Goal: Information Seeking & Learning: Learn about a topic

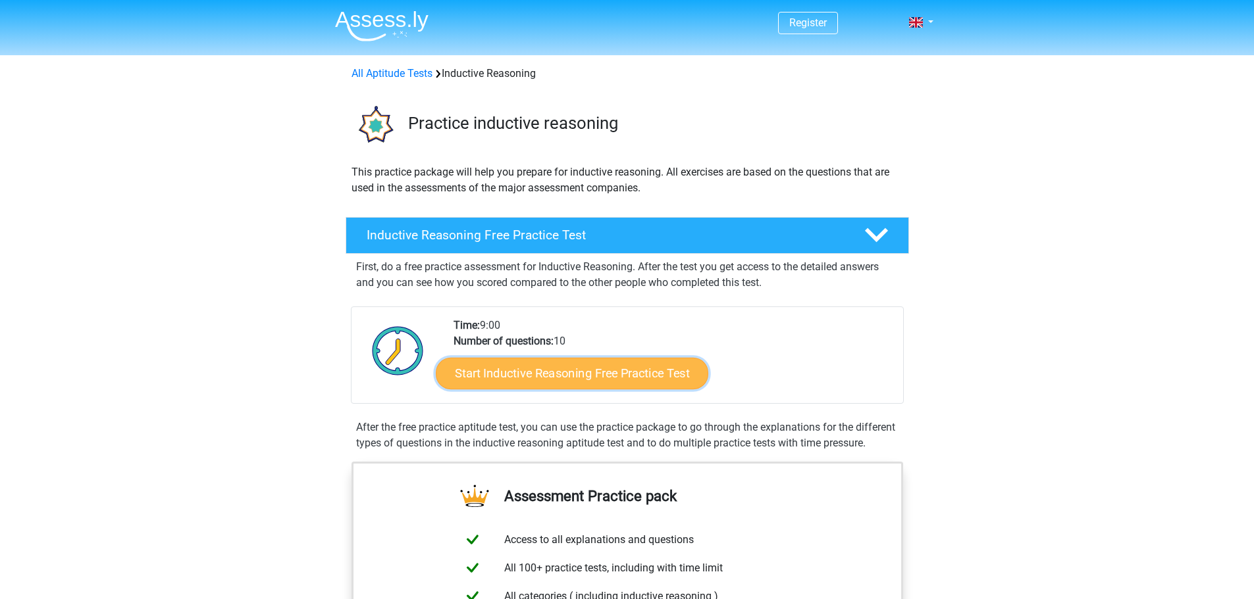
click at [549, 375] on link "Start Inductive Reasoning Free Practice Test" at bounding box center [572, 373] width 272 height 32
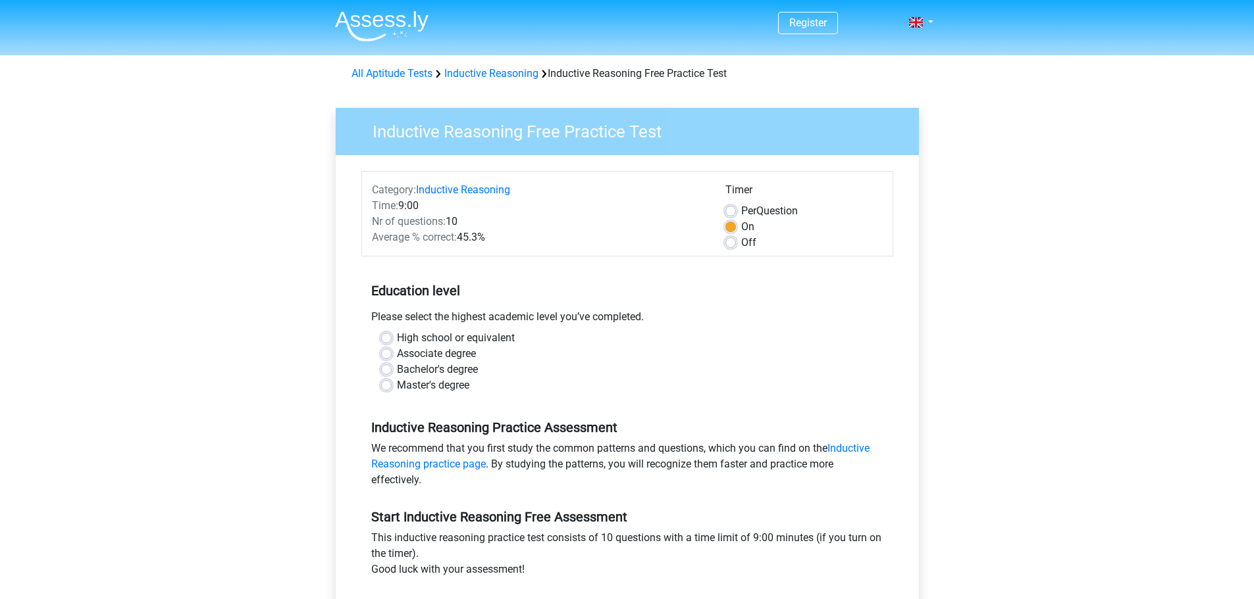
drag, startPoint x: 386, startPoint y: 372, endPoint x: 467, endPoint y: 374, distance: 80.9
click at [397, 372] on label "Bachelor's degree" at bounding box center [437, 370] width 81 height 16
click at [388, 372] on input "Bachelor's degree" at bounding box center [386, 368] width 11 height 13
radio input "true"
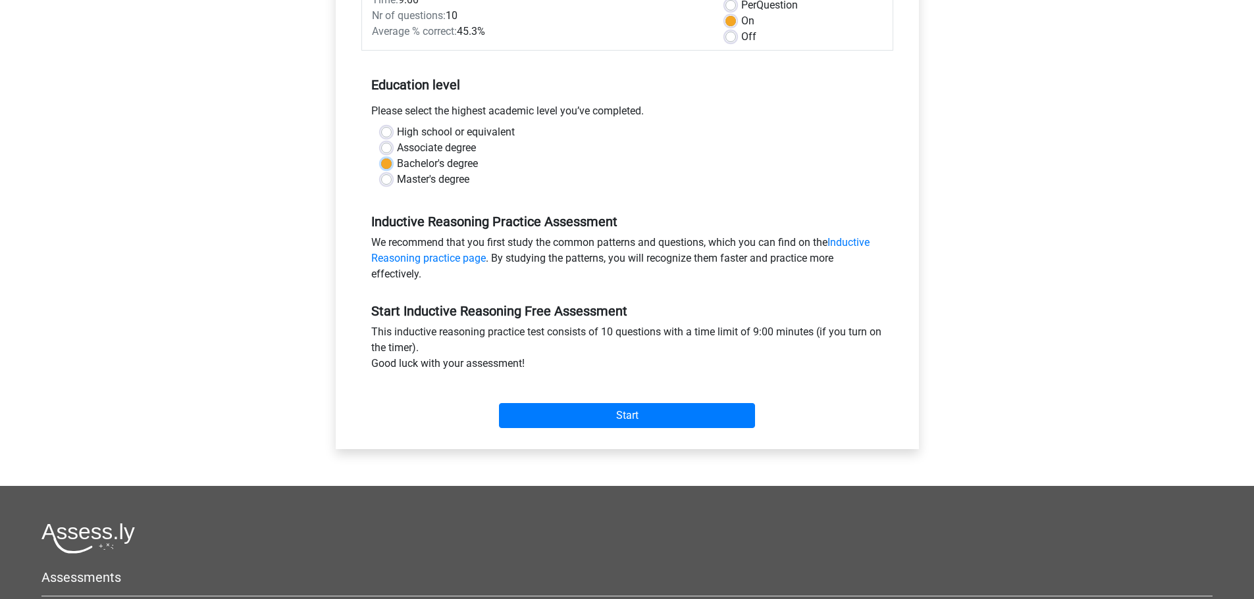
scroll to position [263, 0]
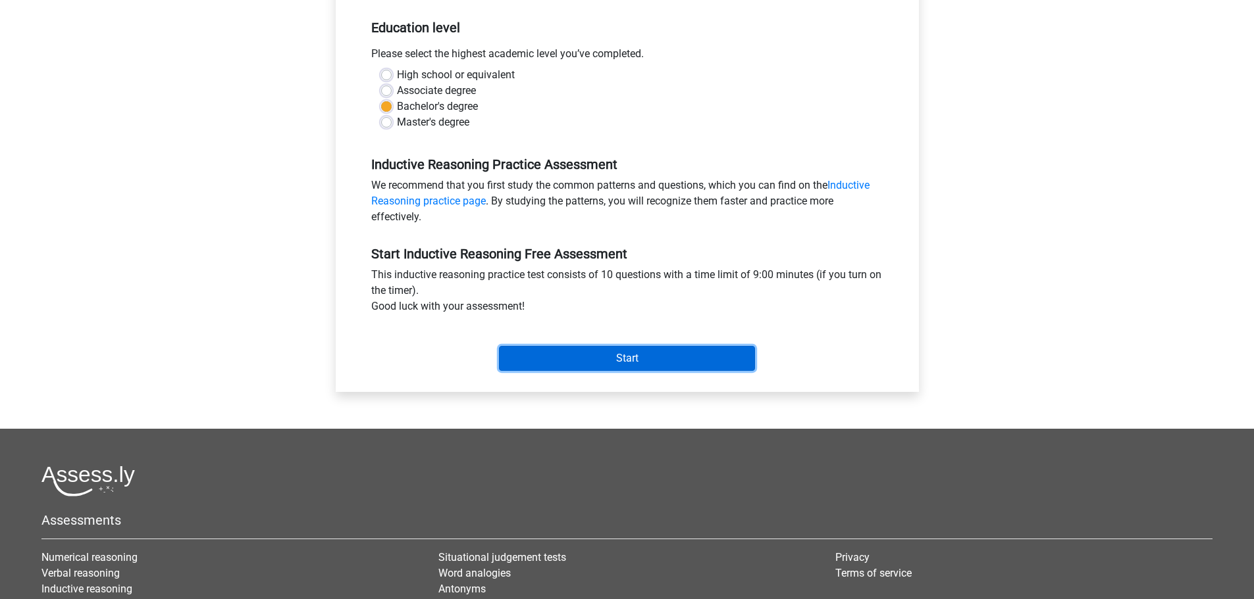
click at [606, 367] on input "Start" at bounding box center [627, 358] width 256 height 25
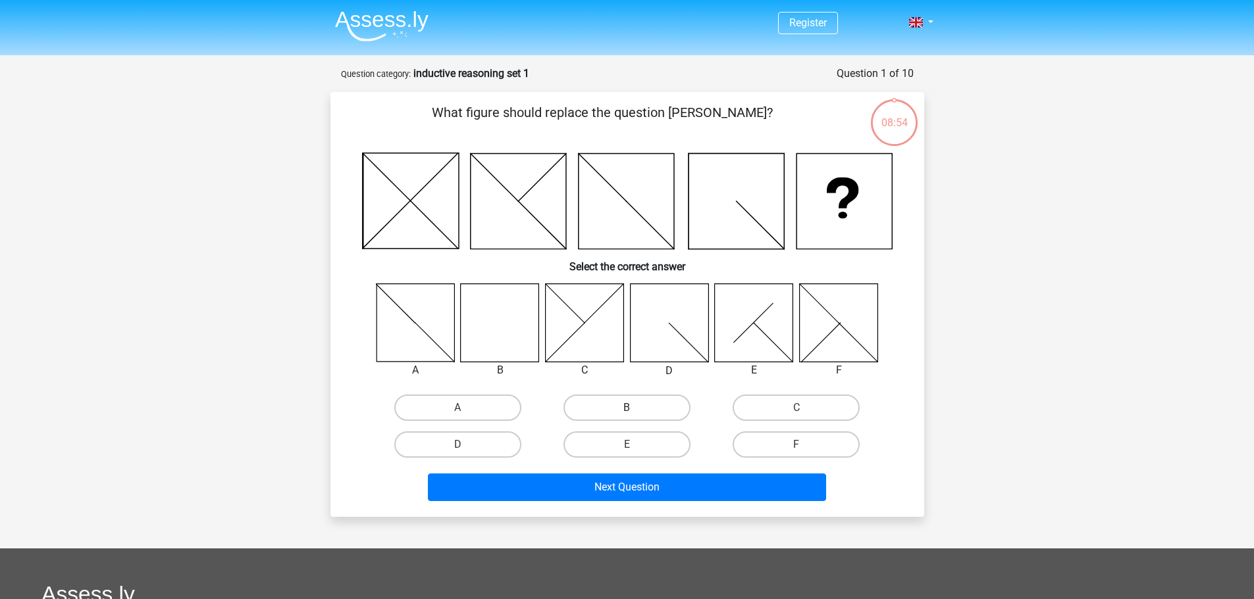
click at [619, 409] on label "B" at bounding box center [626, 408] width 127 height 26
click at [626, 409] on input "B" at bounding box center [630, 412] width 9 height 9
radio input "true"
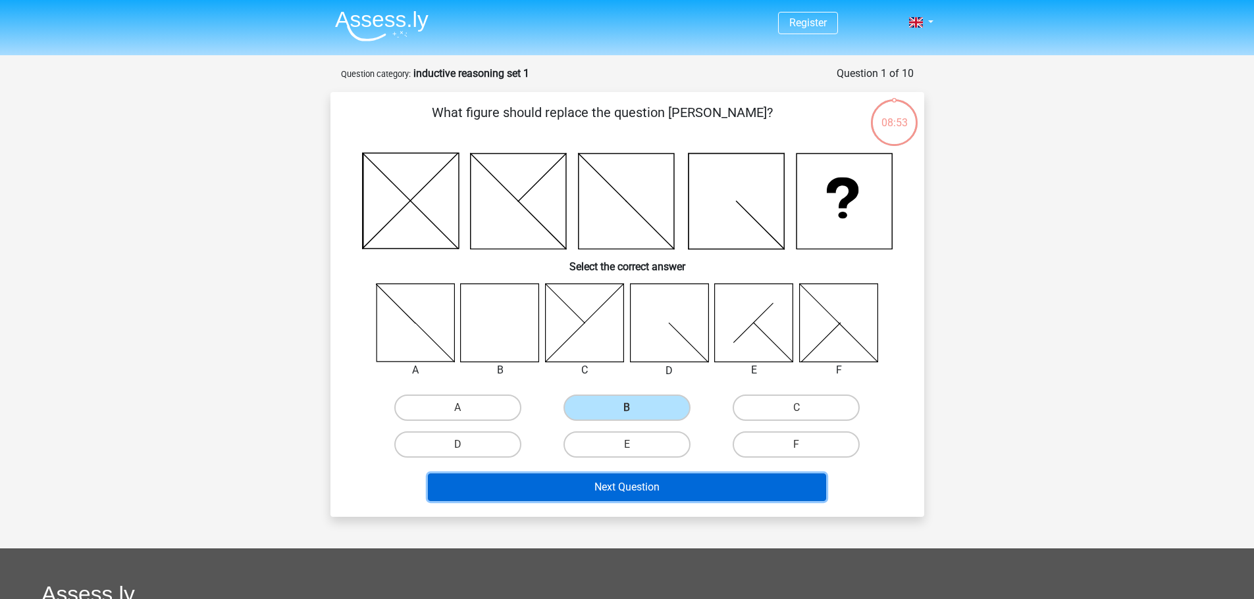
click at [614, 486] on button "Next Question" at bounding box center [627, 488] width 398 height 28
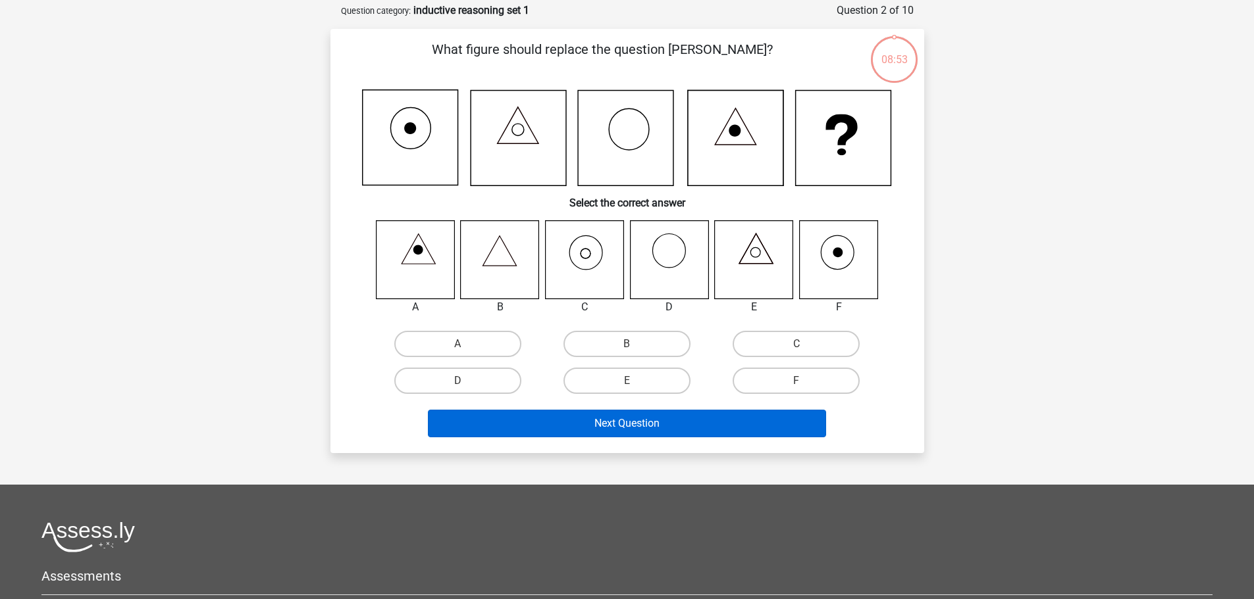
scroll to position [66, 0]
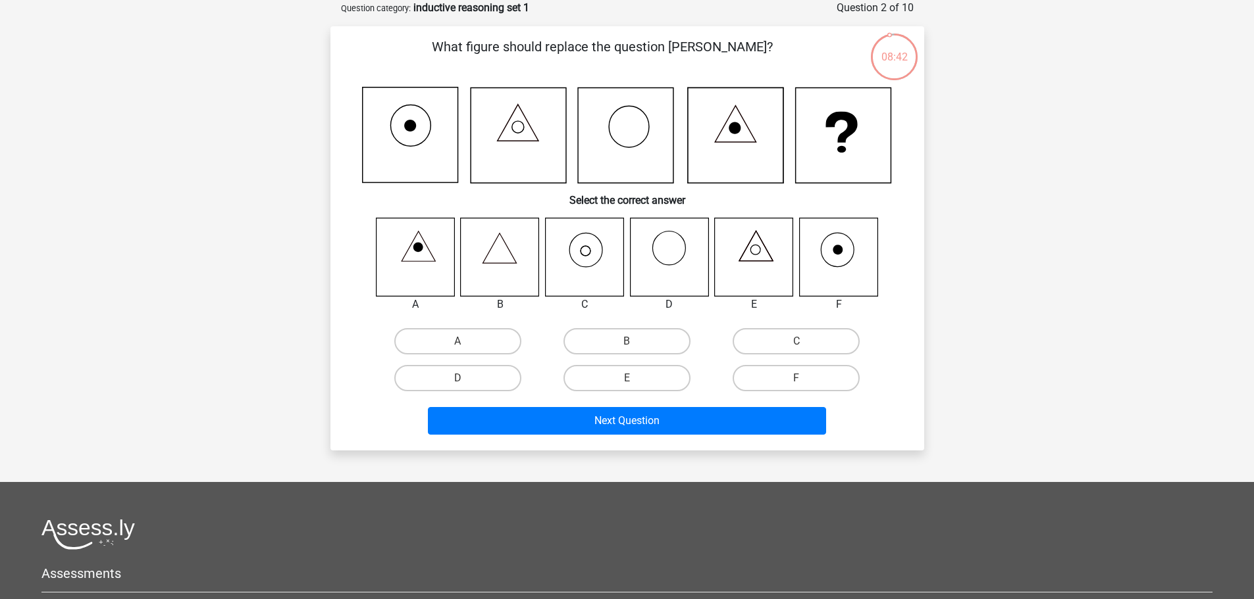
click at [589, 247] on icon at bounding box center [584, 257] width 78 height 78
click at [796, 347] on input "C" at bounding box center [800, 346] width 9 height 9
radio input "true"
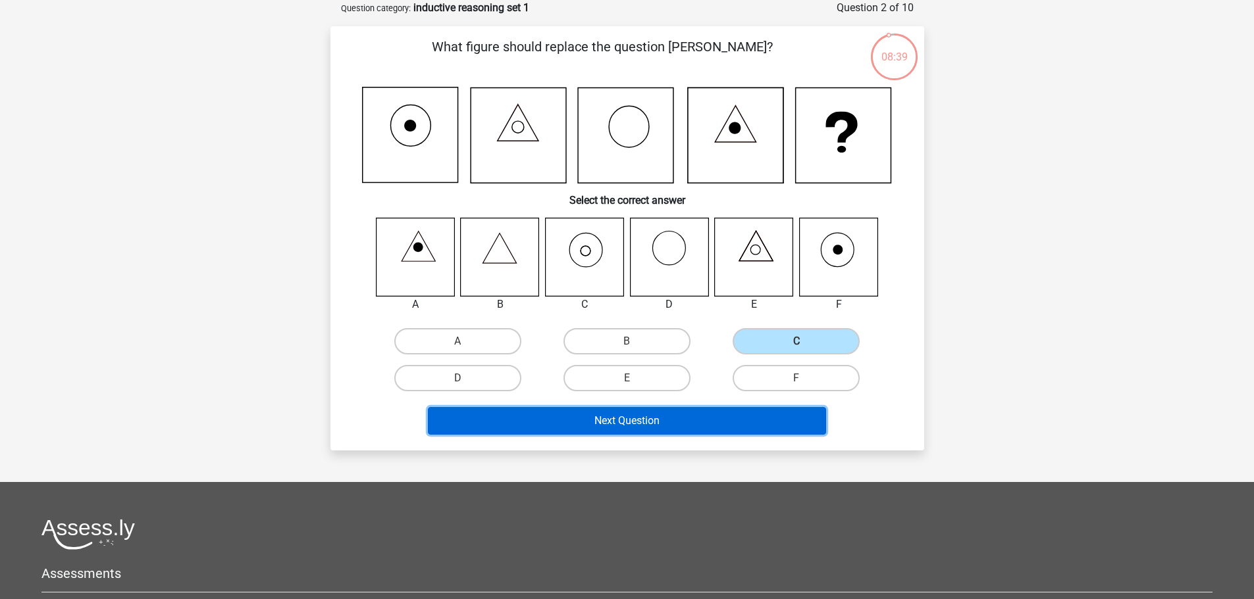
click at [673, 417] on button "Next Question" at bounding box center [627, 421] width 398 height 28
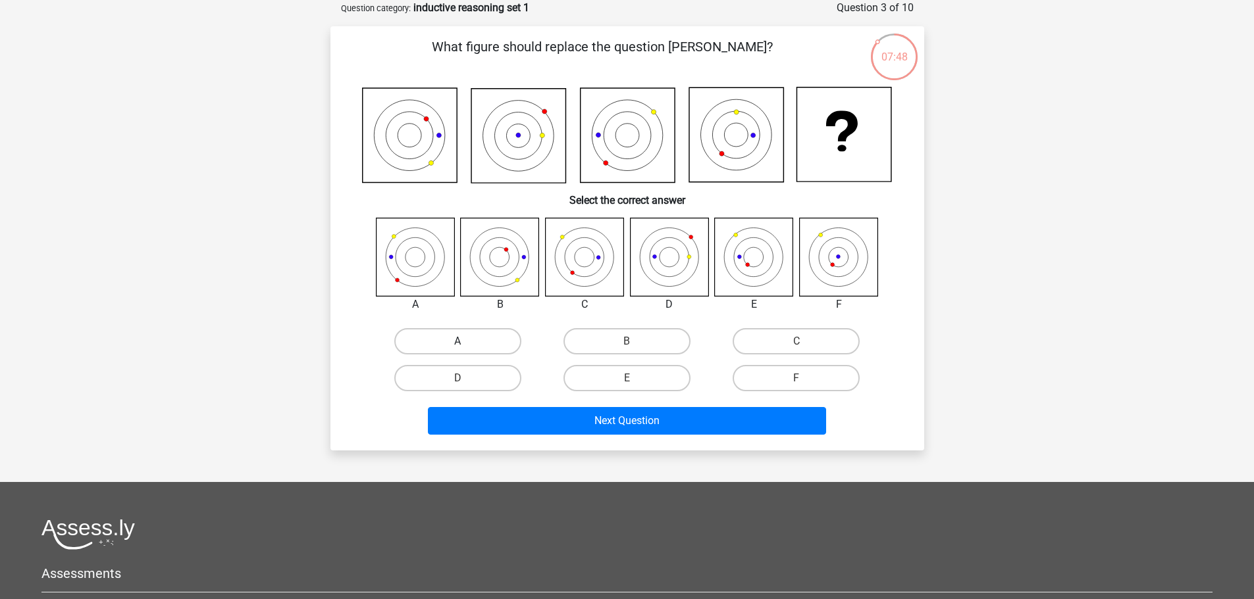
click at [457, 332] on label "A" at bounding box center [457, 341] width 127 height 26
click at [457, 342] on input "A" at bounding box center [461, 346] width 9 height 9
radio input "true"
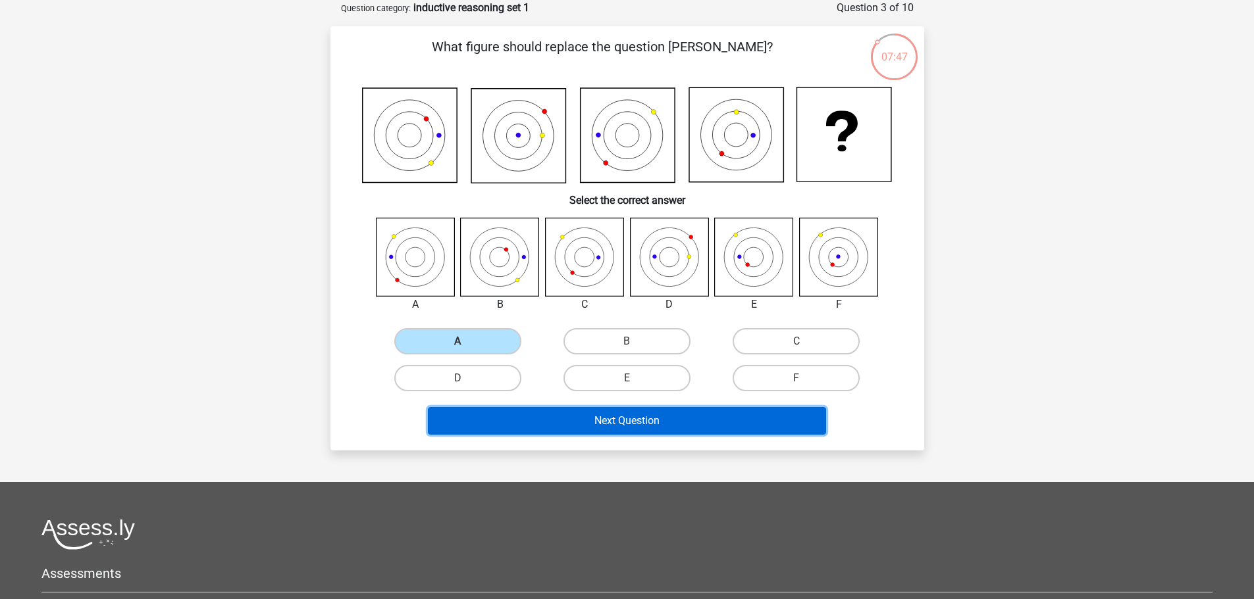
click at [611, 425] on button "Next Question" at bounding box center [627, 421] width 398 height 28
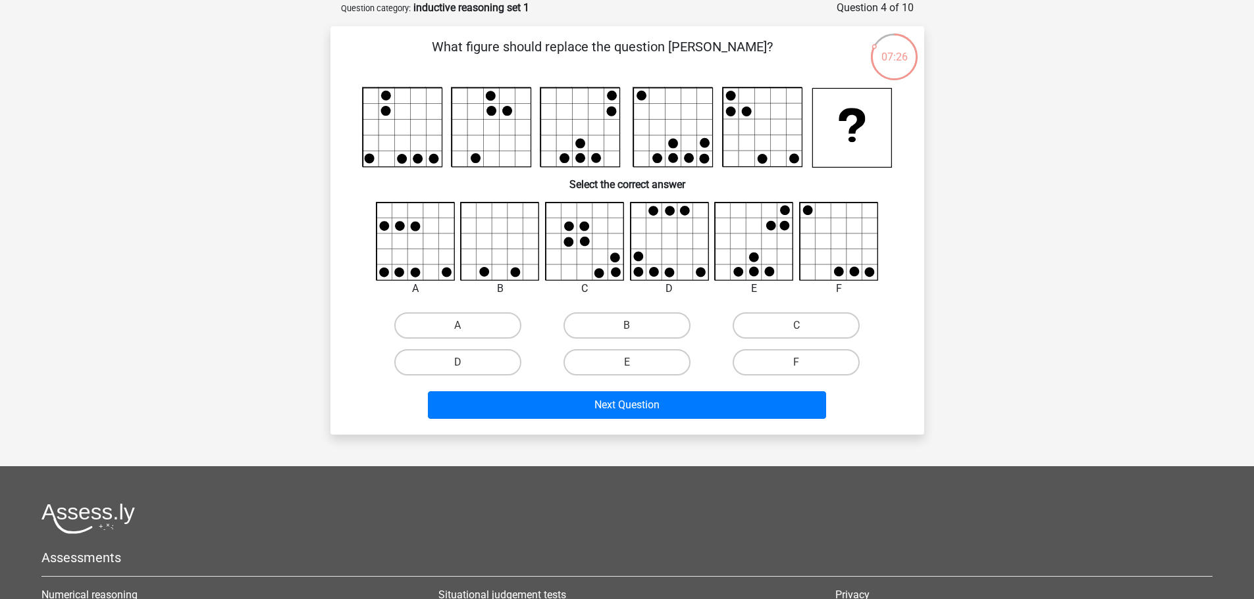
click at [769, 220] on icon at bounding box center [754, 242] width 78 height 78
click at [638, 365] on label "E" at bounding box center [626, 362] width 127 height 26
click at [635, 365] on input "E" at bounding box center [630, 367] width 9 height 9
radio input "true"
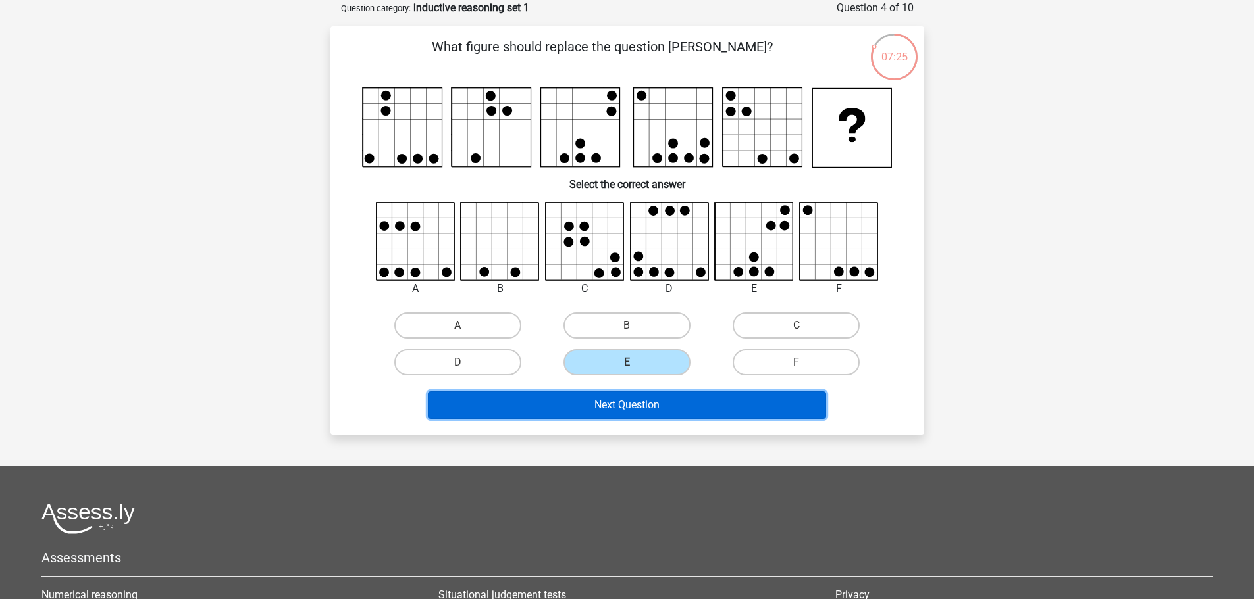
click at [667, 403] on button "Next Question" at bounding box center [627, 406] width 398 height 28
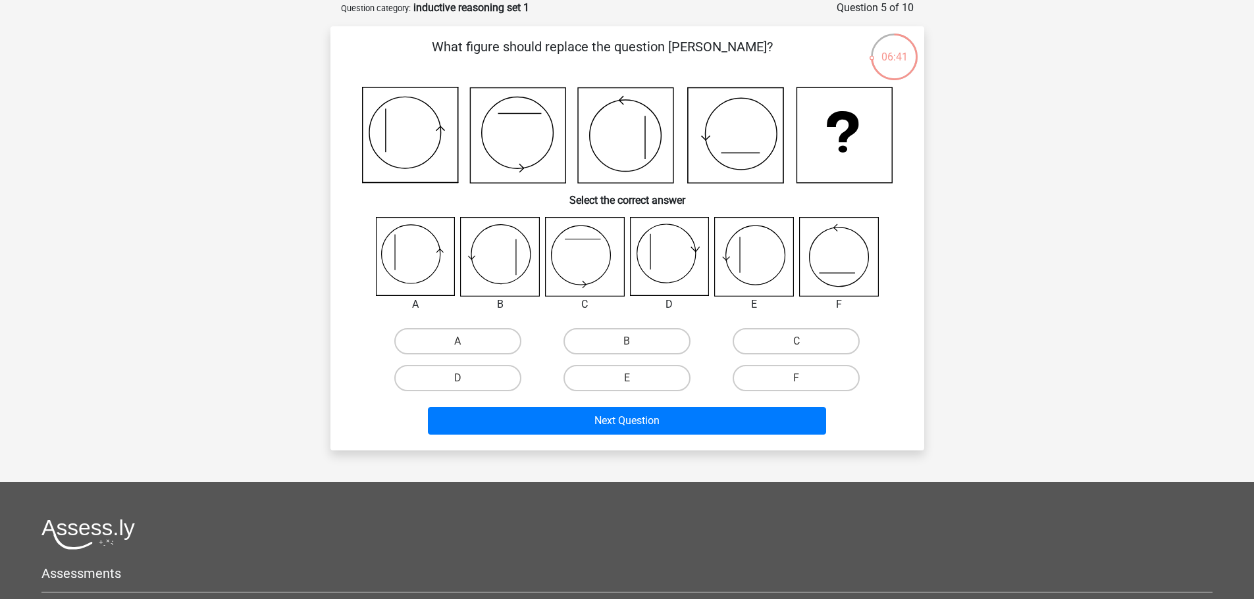
click at [802, 342] on input "C" at bounding box center [800, 346] width 9 height 9
radio input "true"
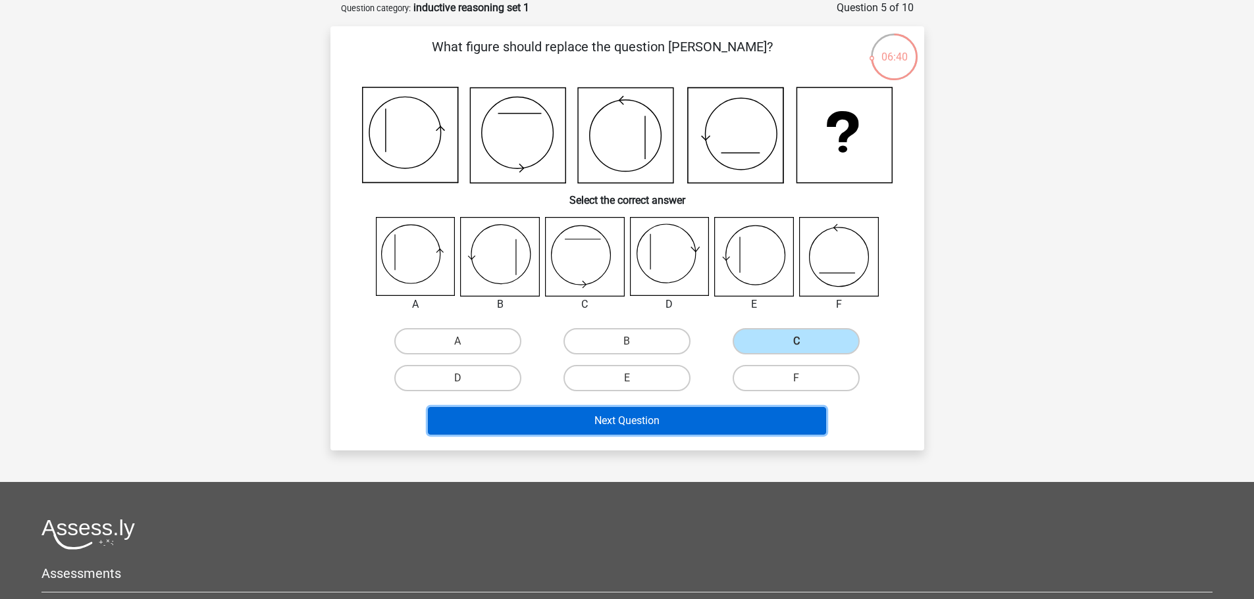
click at [755, 424] on button "Next Question" at bounding box center [627, 421] width 398 height 28
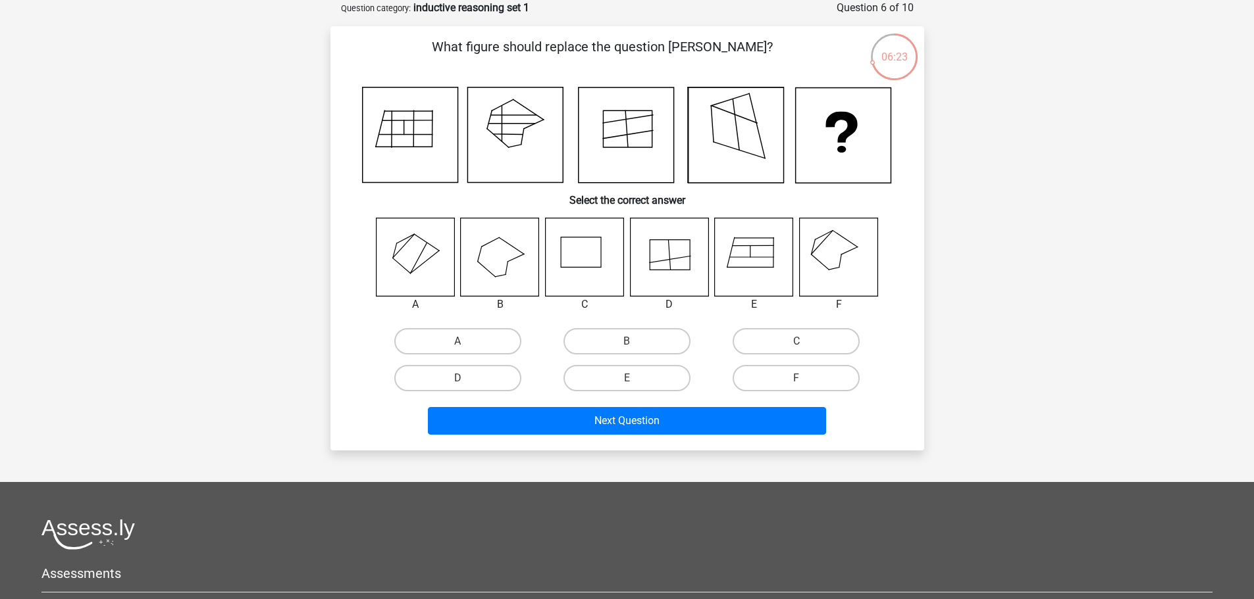
click at [576, 262] on icon at bounding box center [584, 257] width 78 height 78
click at [811, 342] on label "C" at bounding box center [795, 341] width 127 height 26
click at [805, 342] on input "C" at bounding box center [800, 346] width 9 height 9
radio input "true"
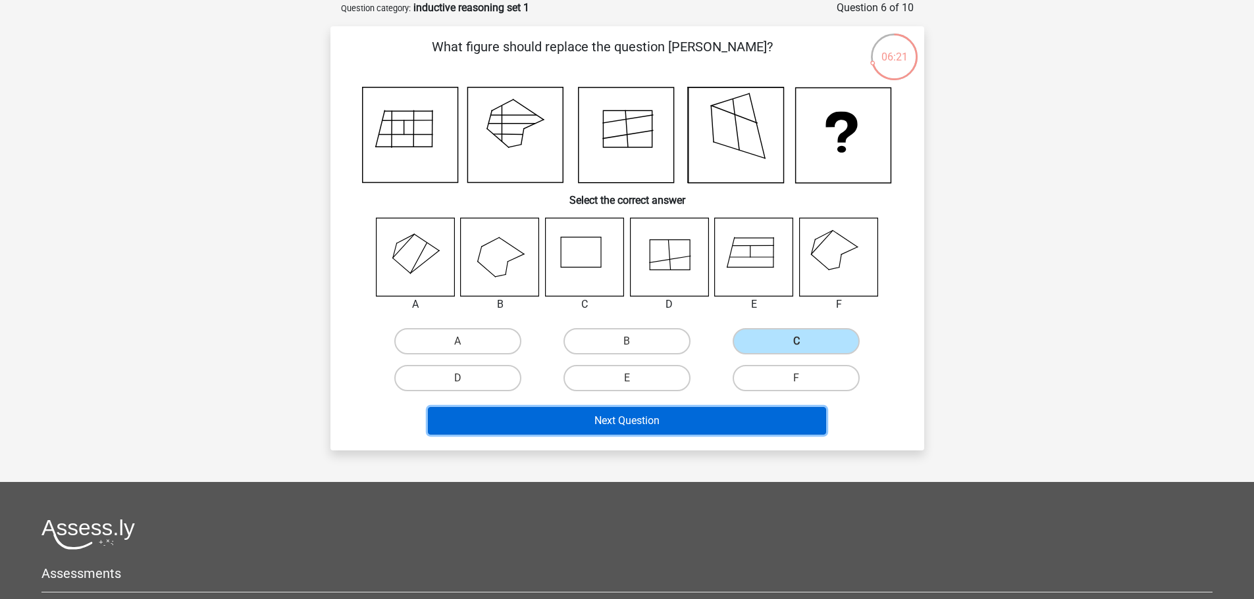
click at [722, 426] on button "Next Question" at bounding box center [627, 421] width 398 height 28
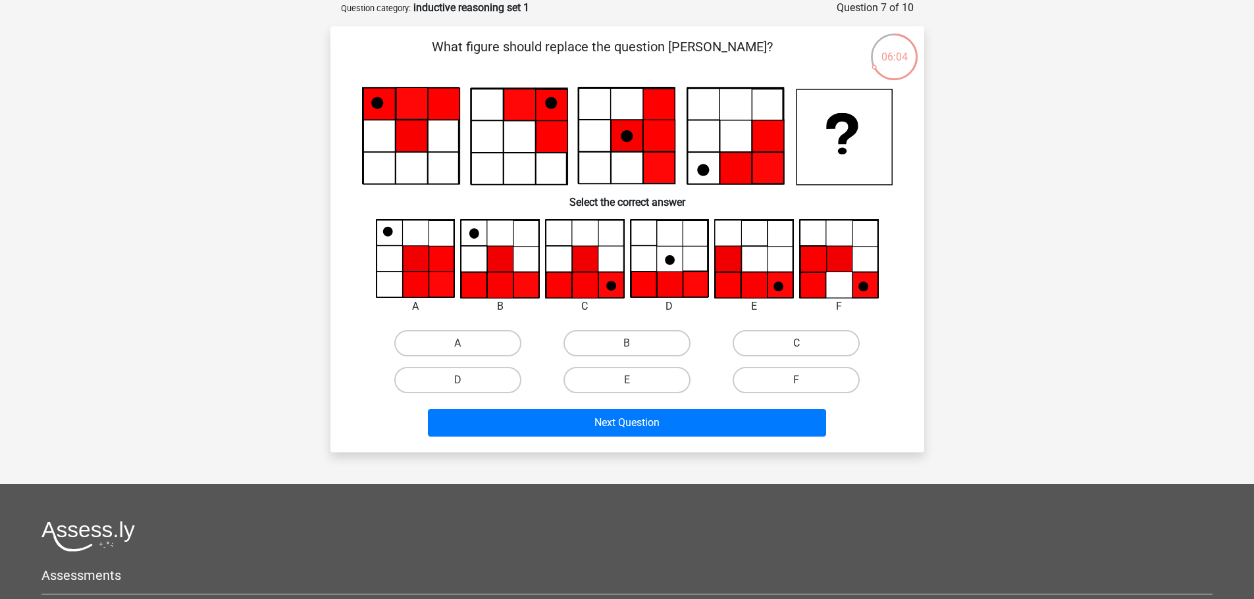
click at [817, 343] on label "C" at bounding box center [795, 343] width 127 height 26
click at [805, 343] on input "C" at bounding box center [800, 347] width 9 height 9
radio input "true"
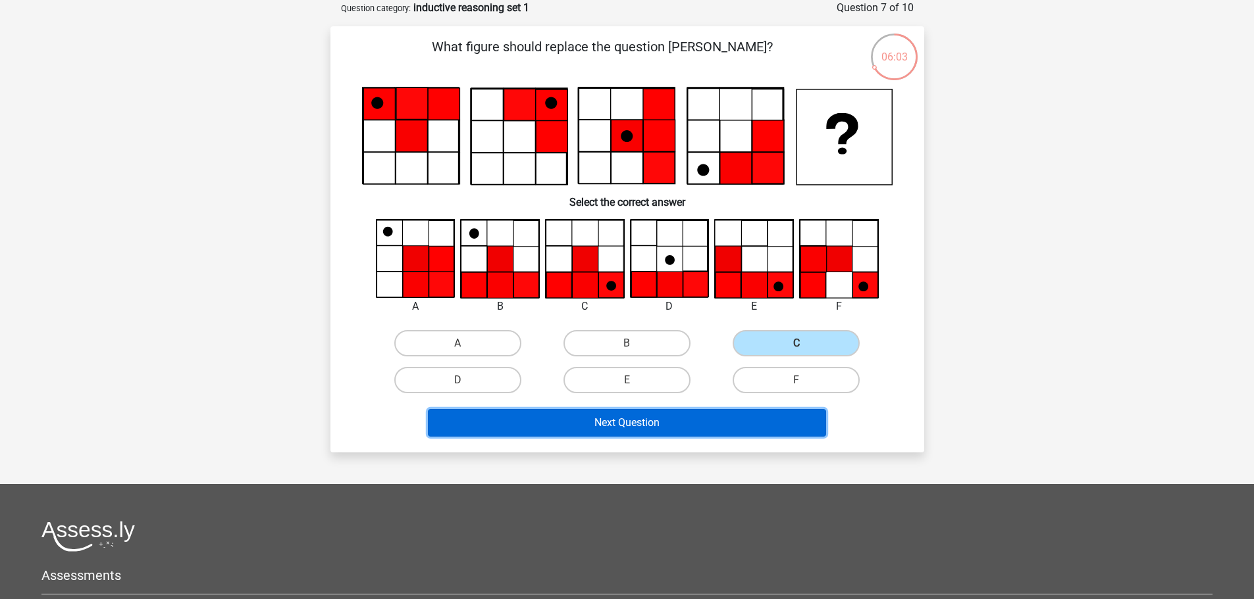
click at [775, 424] on button "Next Question" at bounding box center [627, 423] width 398 height 28
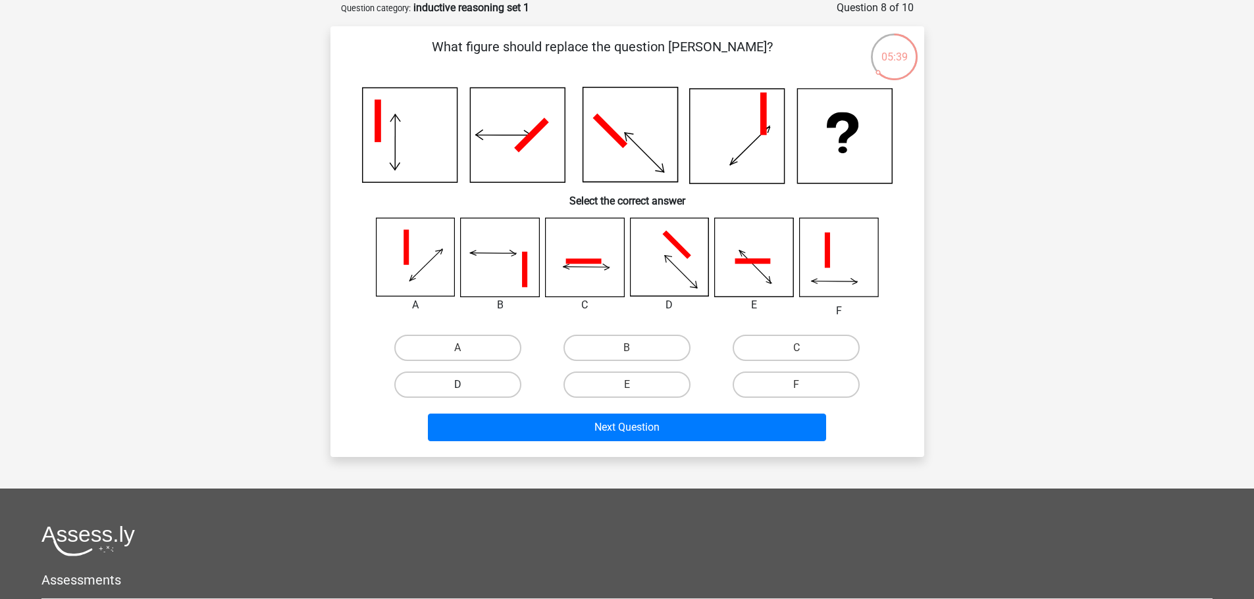
click at [488, 382] on label "D" at bounding box center [457, 385] width 127 height 26
click at [466, 385] on input "D" at bounding box center [461, 389] width 9 height 9
radio input "true"
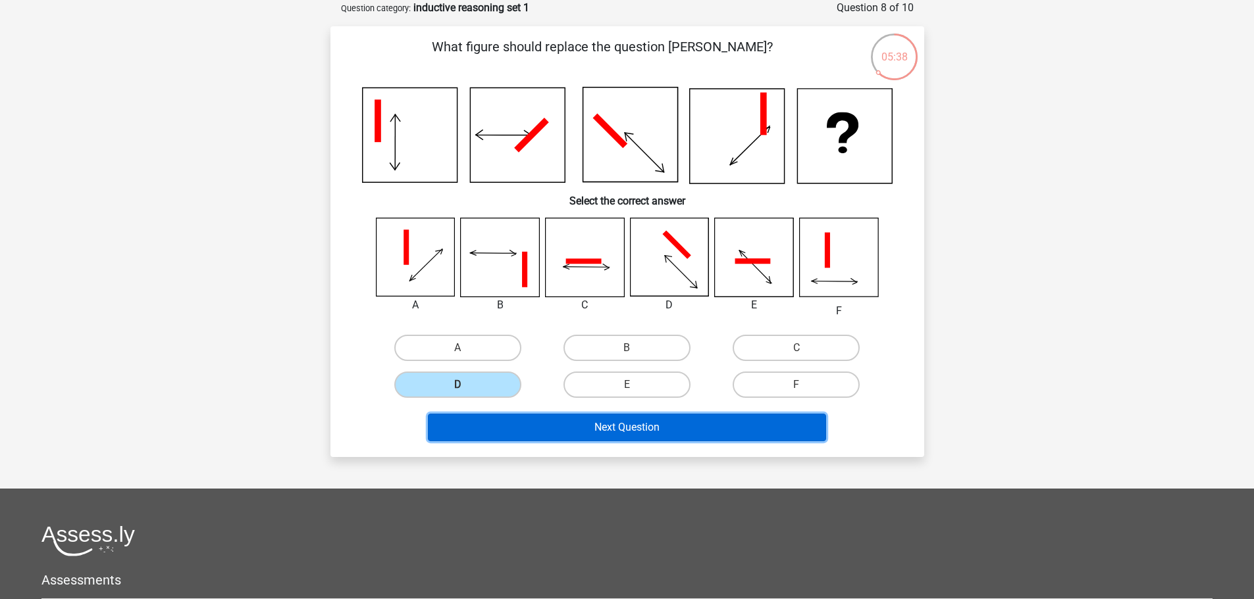
click at [622, 439] on button "Next Question" at bounding box center [627, 428] width 398 height 28
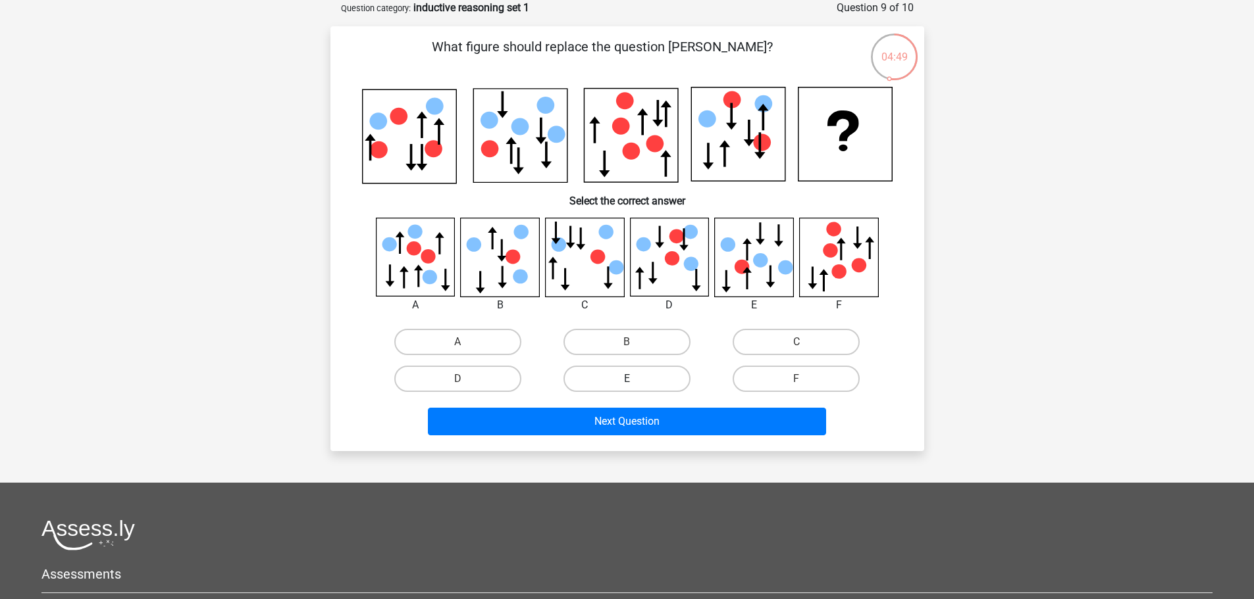
click at [617, 376] on label "E" at bounding box center [626, 379] width 127 height 26
click at [626, 379] on input "E" at bounding box center [630, 383] width 9 height 9
radio input "true"
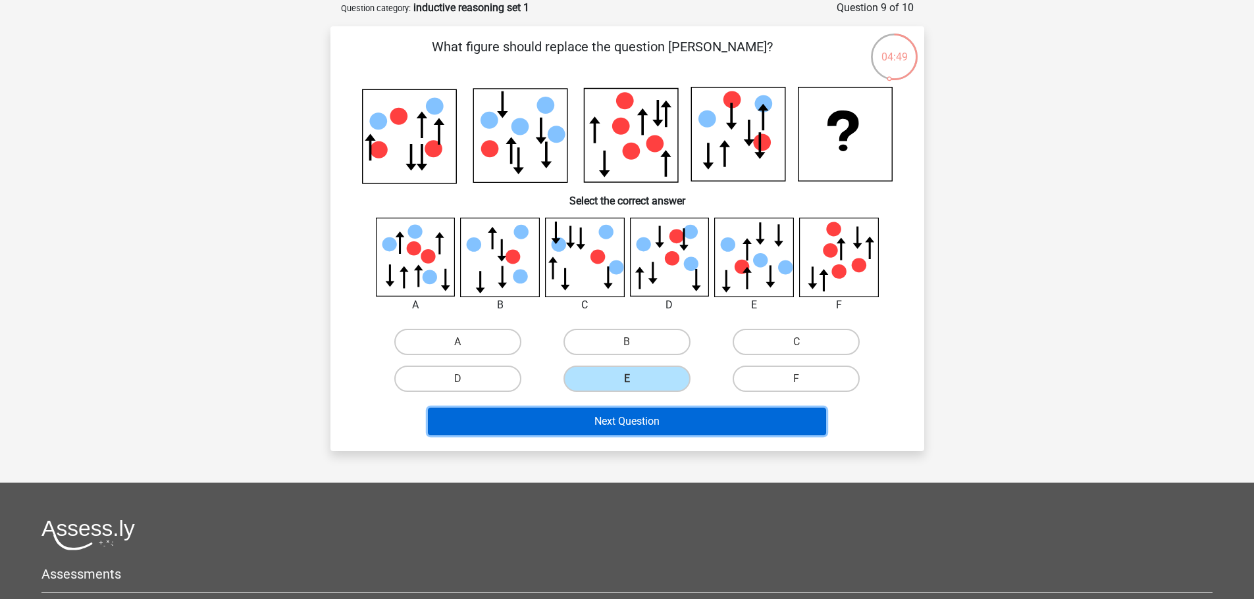
click at [635, 430] on button "Next Question" at bounding box center [627, 422] width 398 height 28
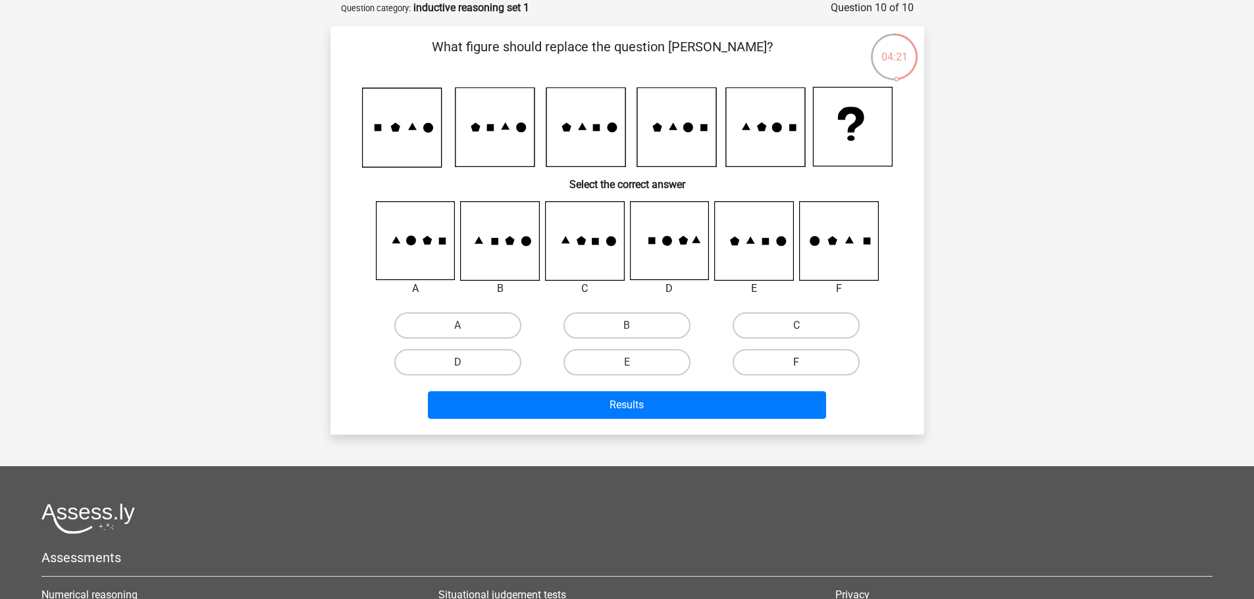
click at [808, 355] on label "F" at bounding box center [795, 362] width 127 height 26
click at [805, 363] on input "F" at bounding box center [800, 367] width 9 height 9
radio input "true"
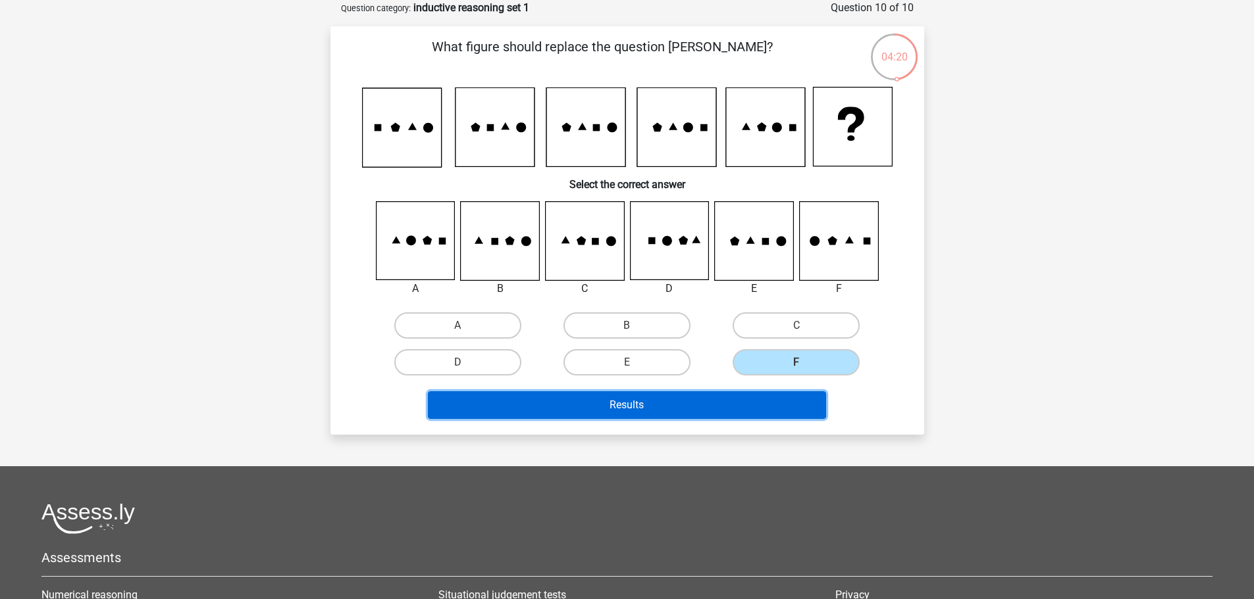
click at [699, 401] on button "Results" at bounding box center [627, 406] width 398 height 28
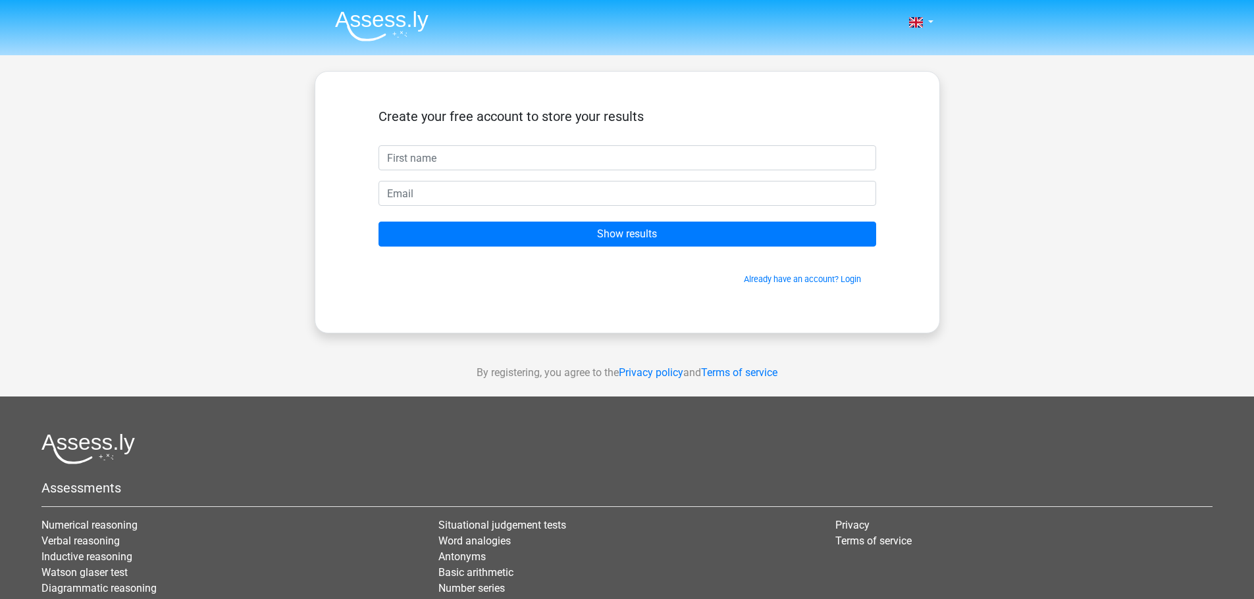
click at [494, 159] on input "text" at bounding box center [626, 157] width 497 height 25
type input "Shirley"
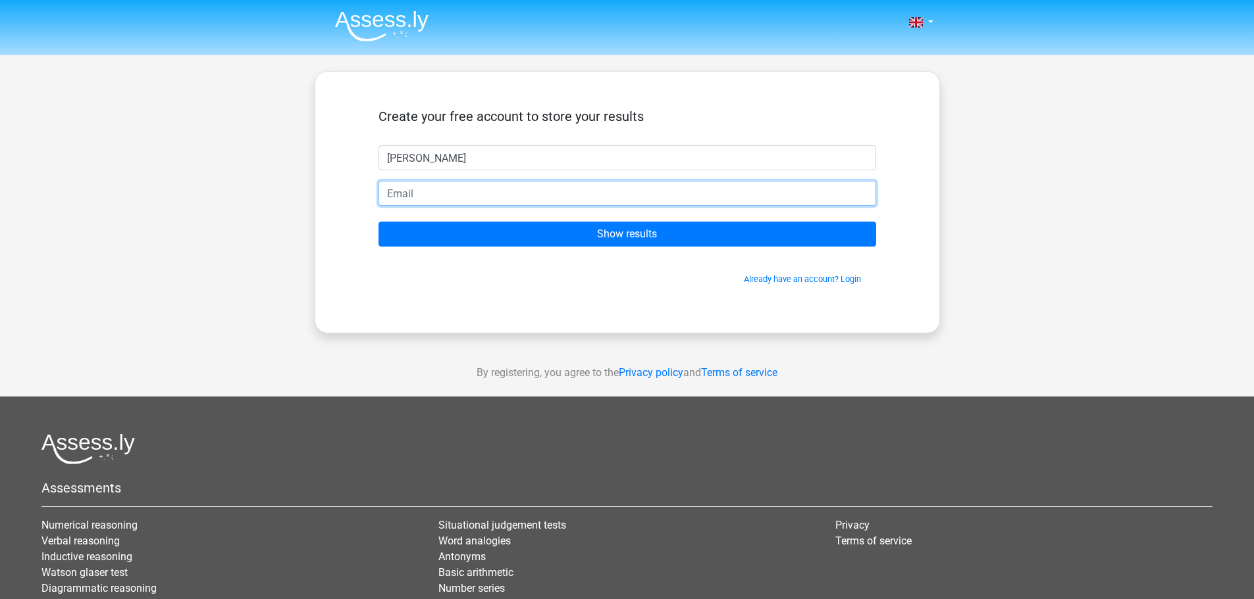
click at [442, 193] on input "email" at bounding box center [626, 193] width 497 height 25
type input "[EMAIL_ADDRESS][DOMAIN_NAME]"
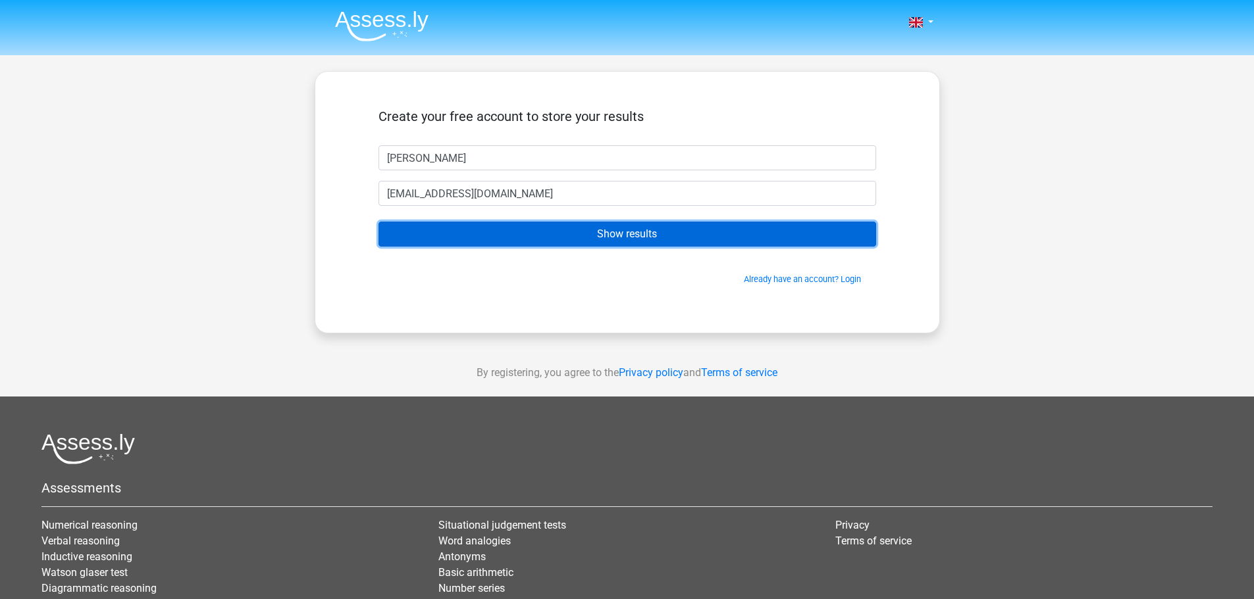
click at [633, 232] on input "Show results" at bounding box center [626, 234] width 497 height 25
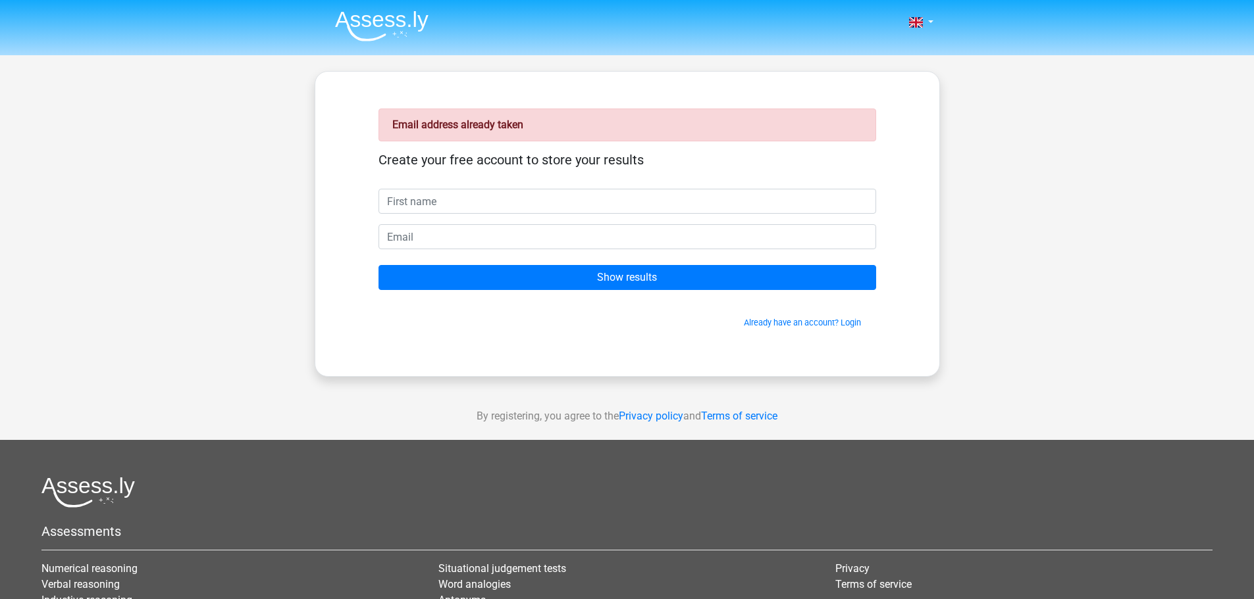
click at [474, 194] on input "text" at bounding box center [626, 201] width 497 height 25
click at [782, 321] on link "Already have an account? Login" at bounding box center [802, 323] width 117 height 10
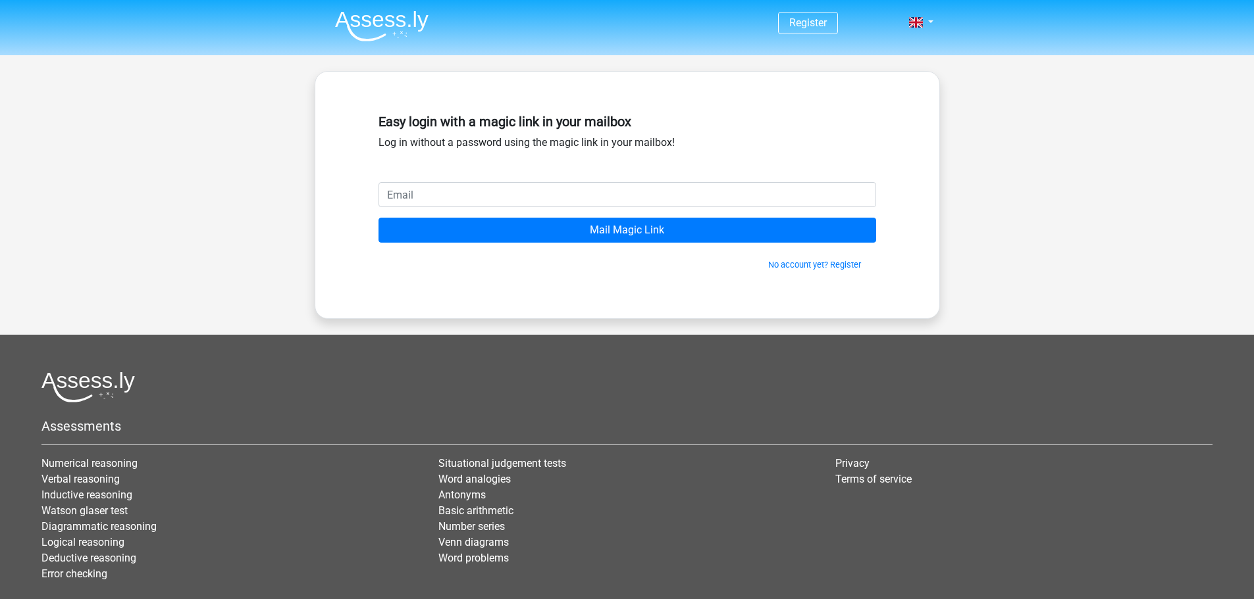
click at [482, 192] on input "email" at bounding box center [626, 194] width 497 height 25
type input "[EMAIL_ADDRESS][DOMAIN_NAME]"
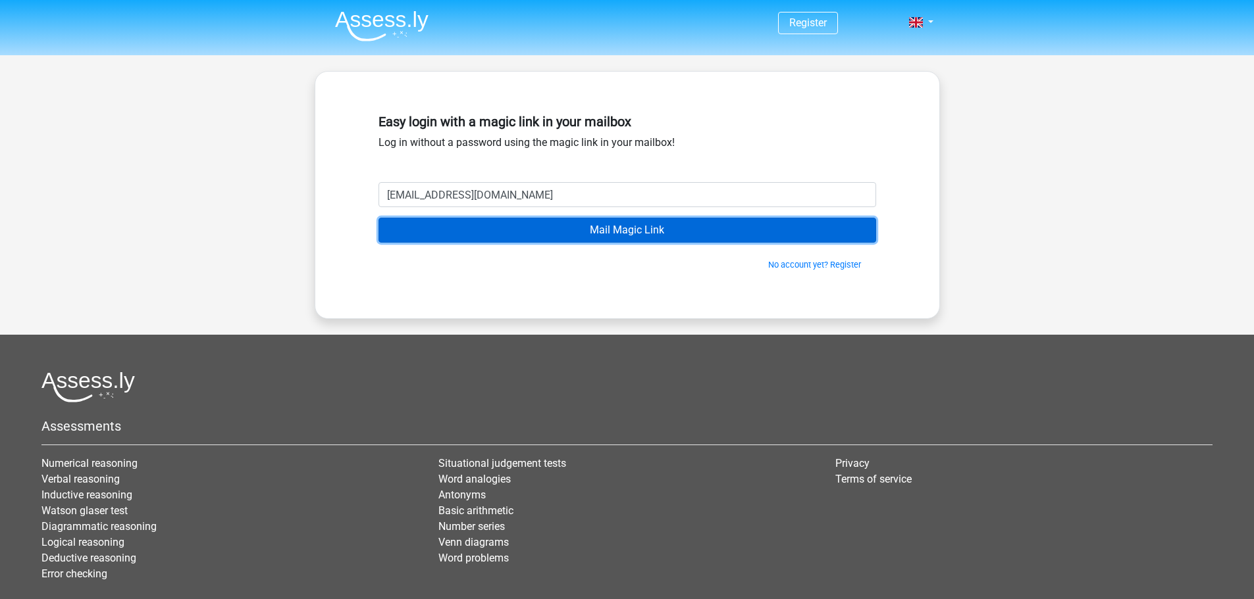
click at [638, 230] on input "Mail Magic Link" at bounding box center [626, 230] width 497 height 25
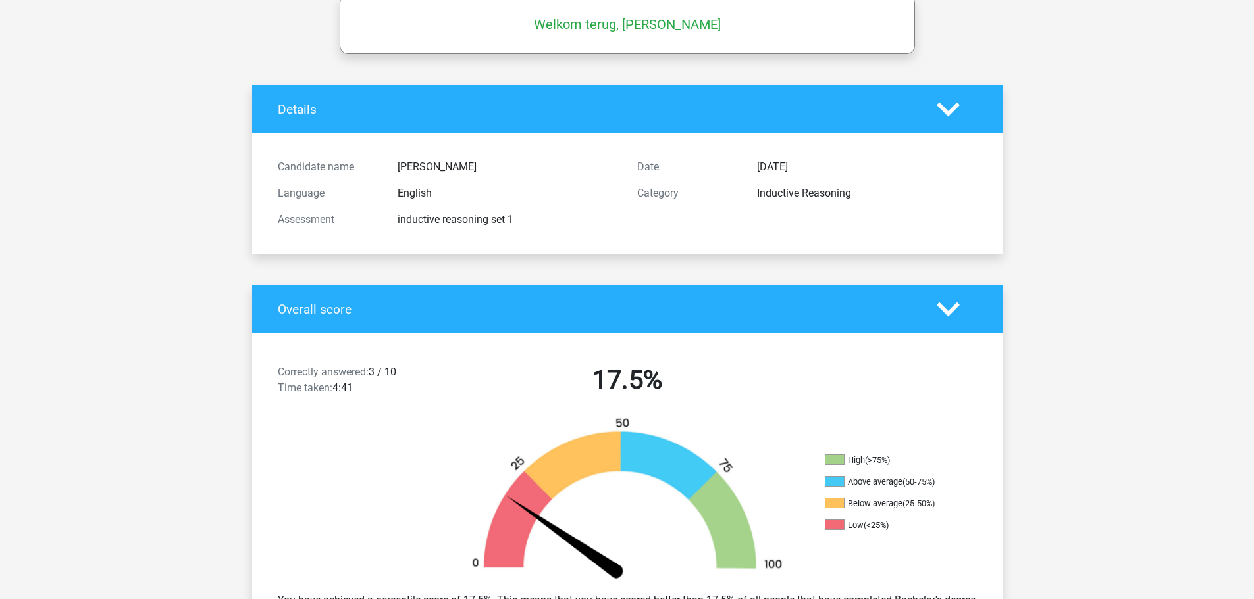
scroll to position [66, 0]
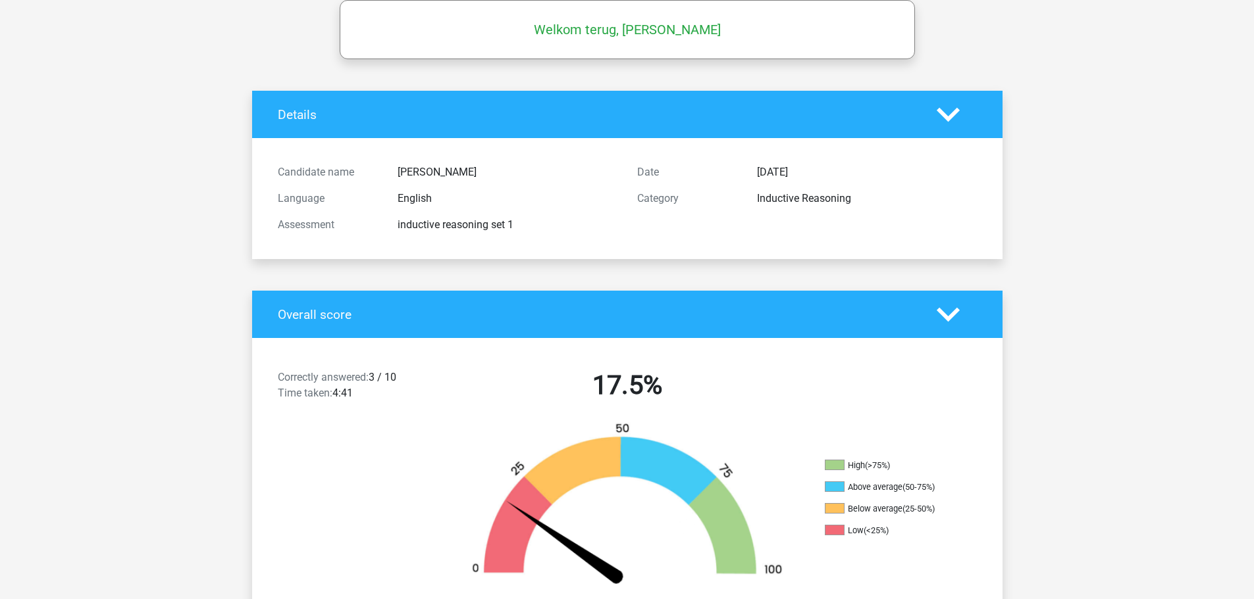
click at [951, 121] on icon at bounding box center [947, 114] width 23 height 23
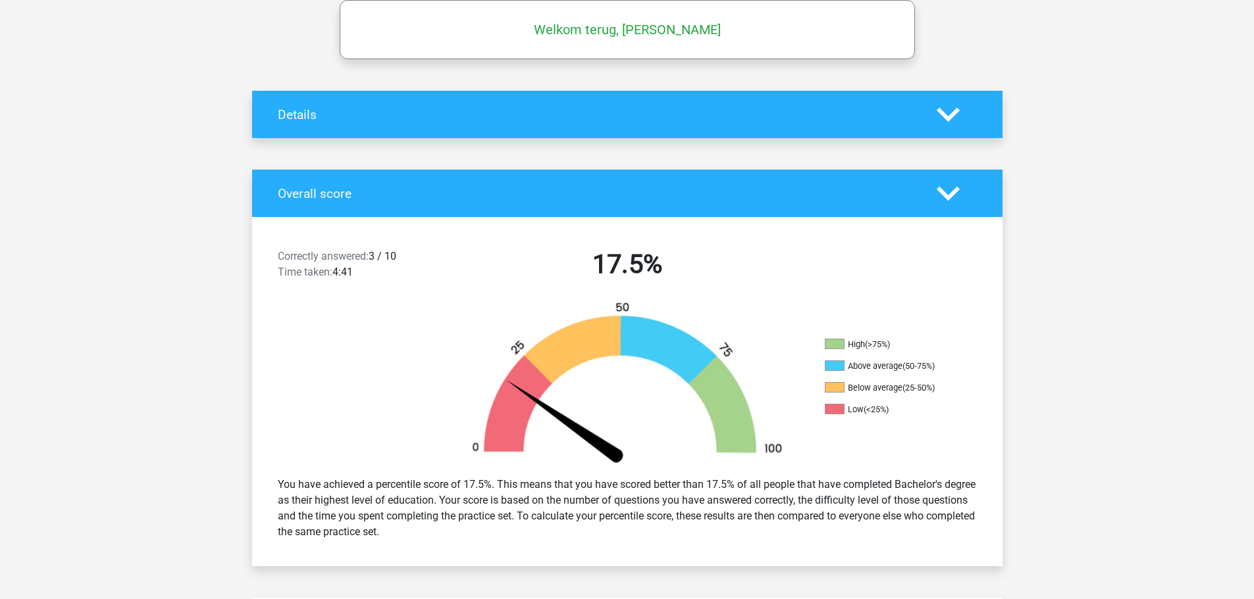
click at [951, 112] on icon at bounding box center [947, 114] width 23 height 23
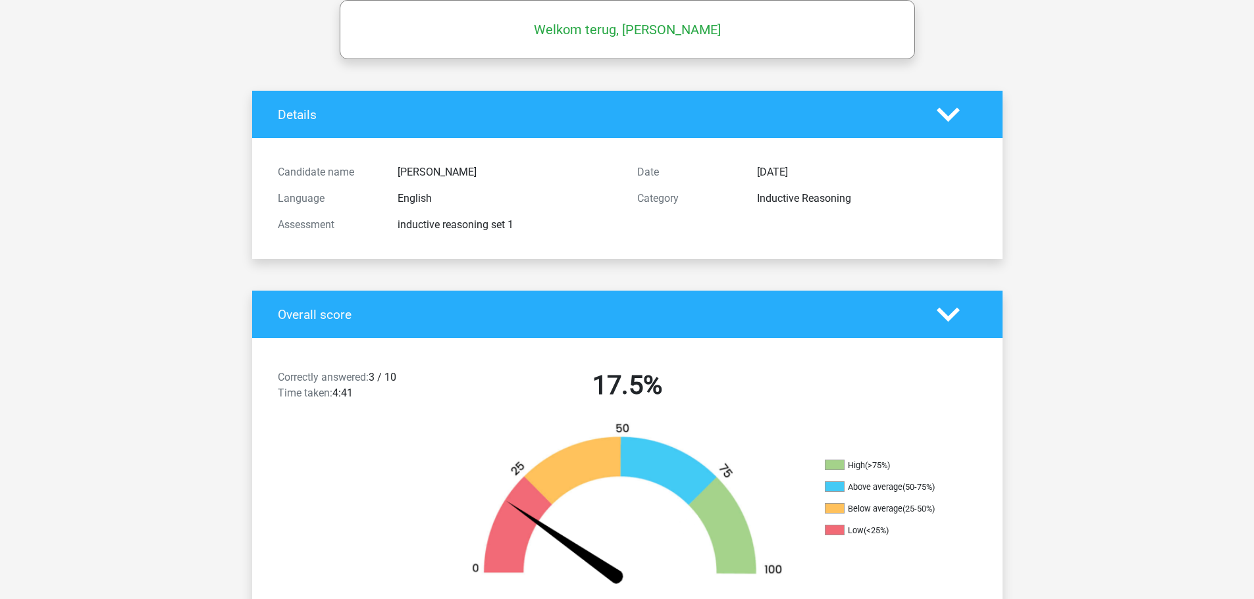
click at [947, 110] on icon at bounding box center [947, 114] width 23 height 23
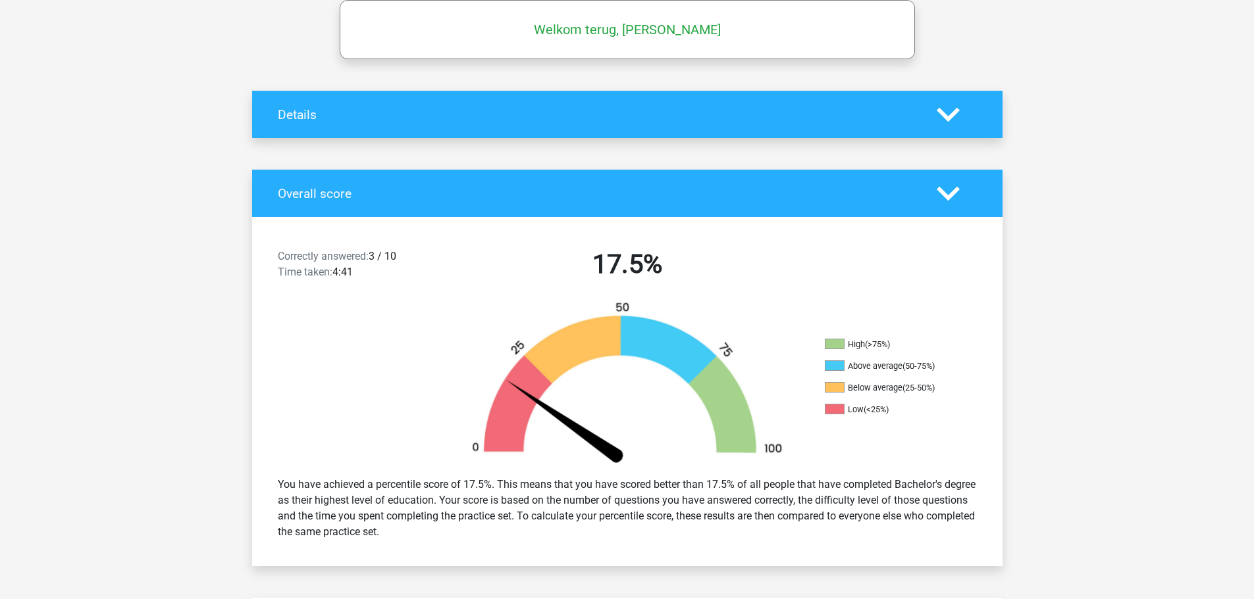
click at [952, 198] on icon at bounding box center [947, 193] width 23 height 23
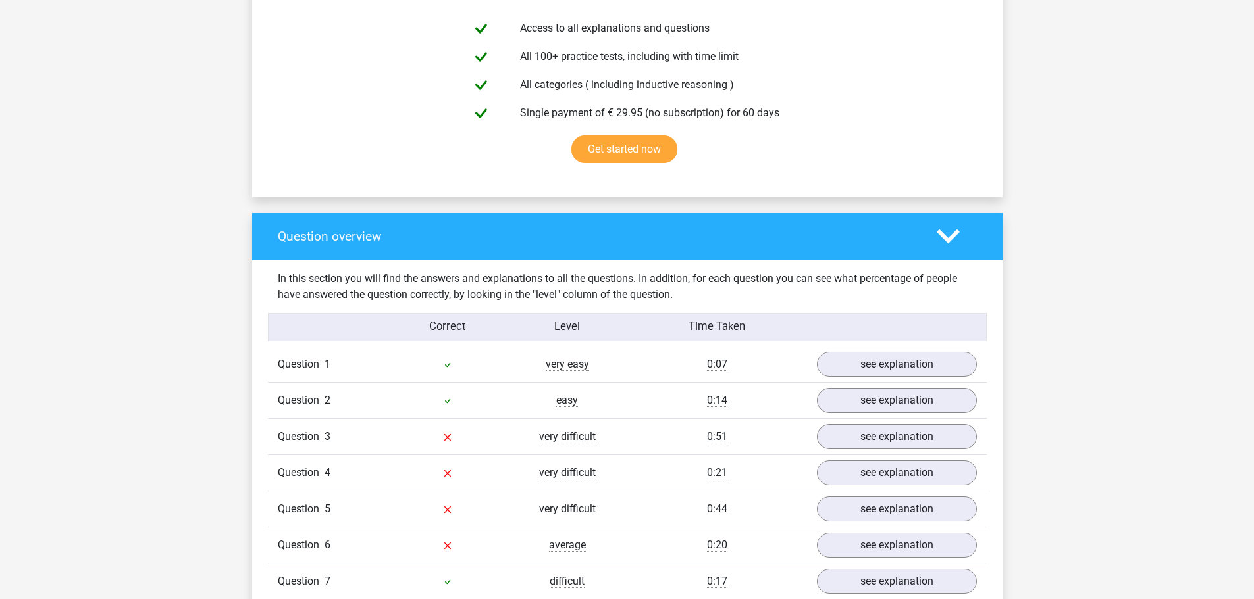
scroll to position [395, 0]
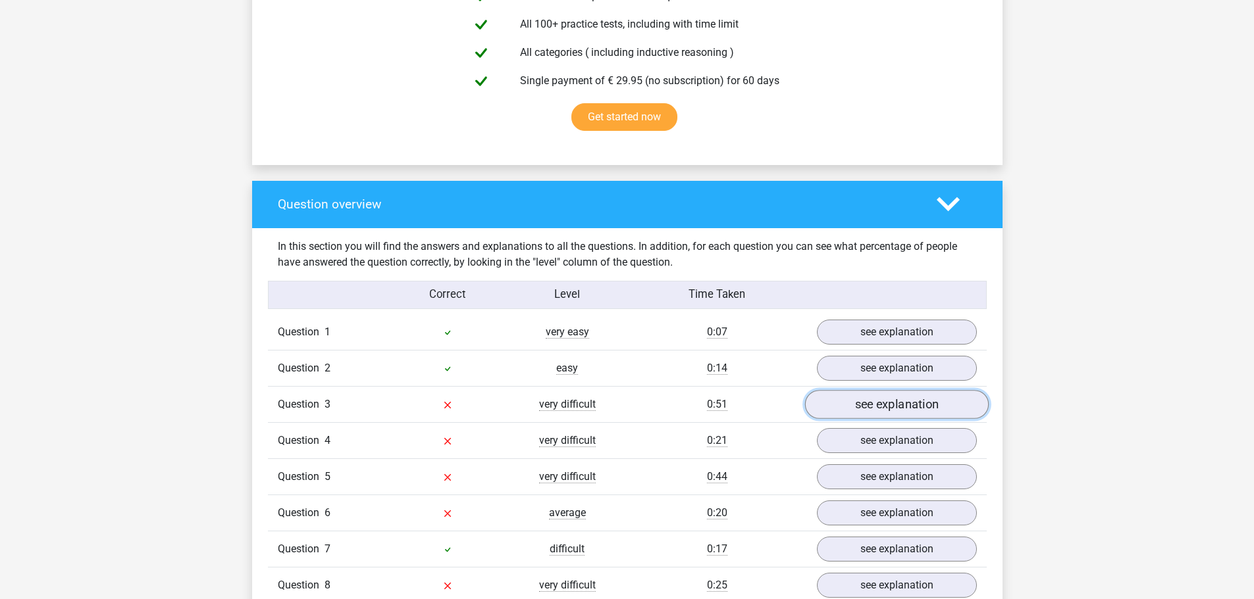
click at [905, 401] on link "see explanation" at bounding box center [896, 404] width 184 height 29
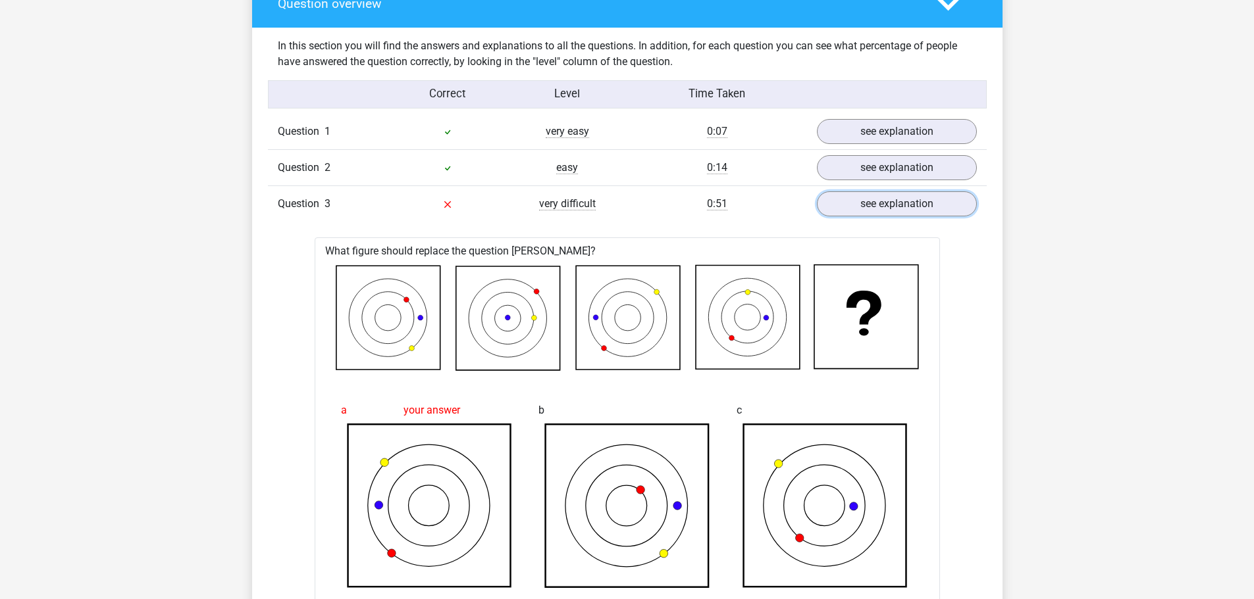
scroll to position [592, 0]
